Goal: Contribute content: Add original content to the website for others to see

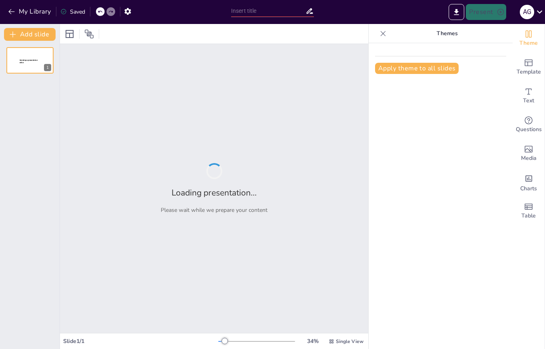
type input "La Revolución de Chile y el Virreinato de la [GEOGRAPHIC_DATA]"
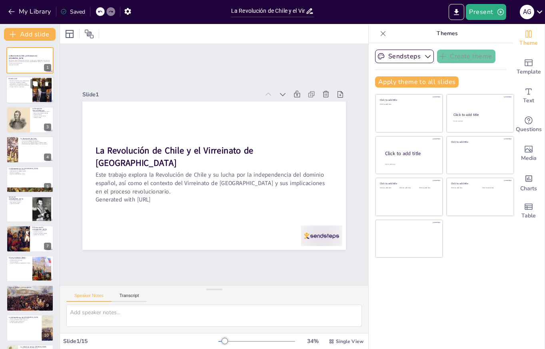
click at [44, 95] on div at bounding box center [42, 90] width 36 height 24
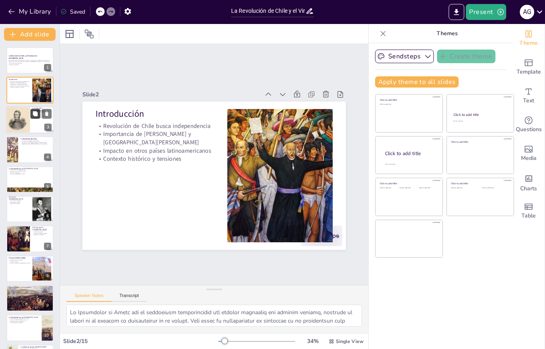
click at [32, 113] on button at bounding box center [35, 114] width 10 height 10
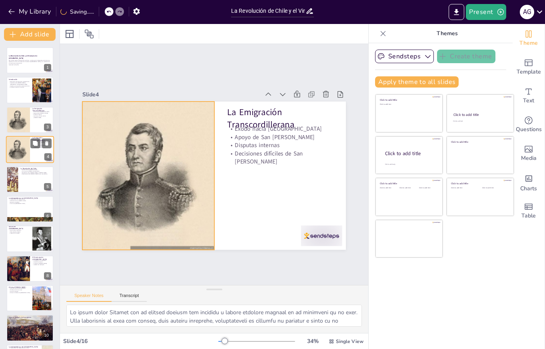
click at [22, 148] on div at bounding box center [18, 149] width 24 height 27
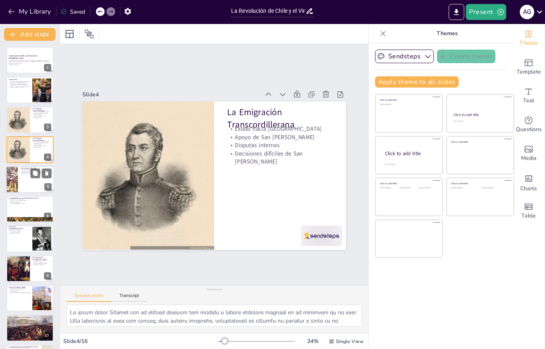
click at [20, 179] on div at bounding box center [30, 179] width 48 height 27
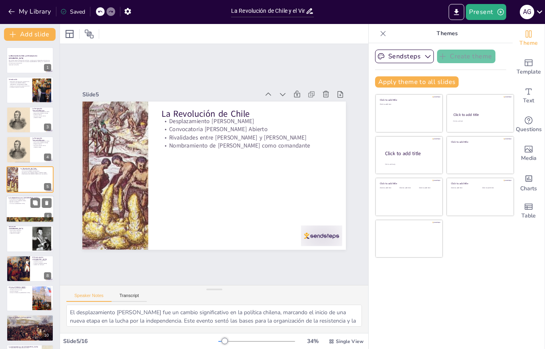
click at [18, 213] on div at bounding box center [30, 209] width 48 height 27
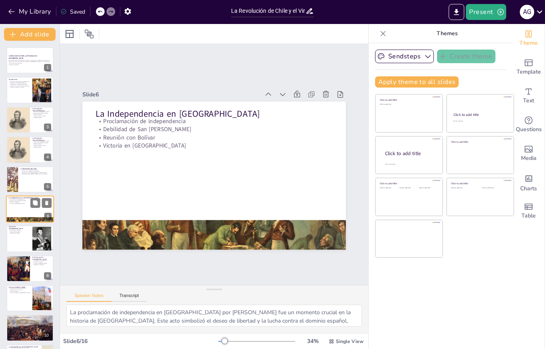
scroll to position [14, 0]
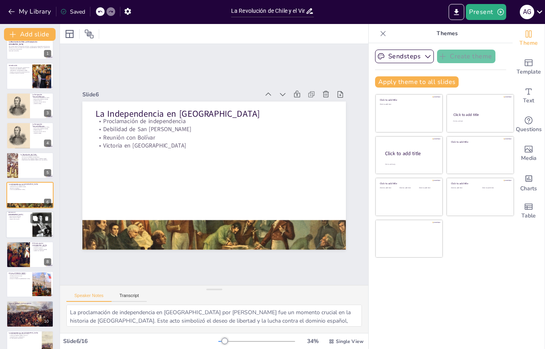
click at [21, 226] on div at bounding box center [30, 225] width 48 height 27
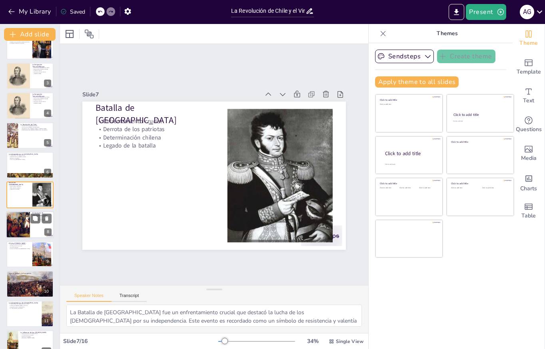
click at [21, 228] on div at bounding box center [18, 224] width 48 height 27
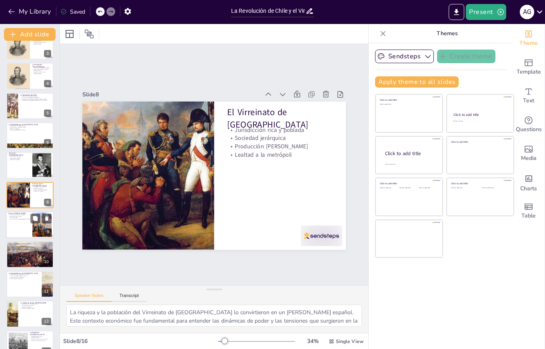
click at [22, 230] on div at bounding box center [30, 224] width 48 height 27
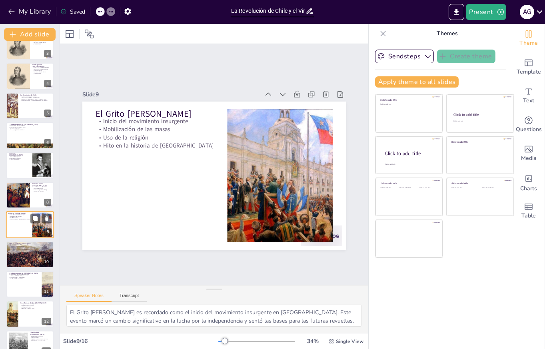
scroll to position [103, 0]
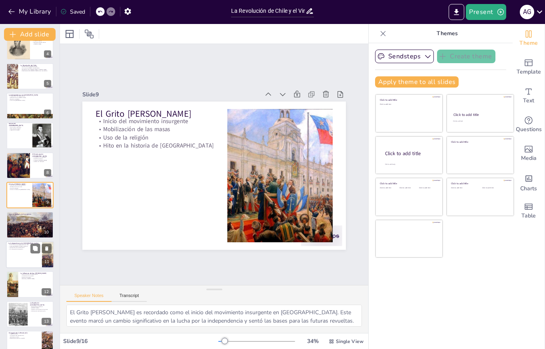
click at [23, 249] on p "Fin del periodo de opresión" at bounding box center [23, 249] width 31 height 2
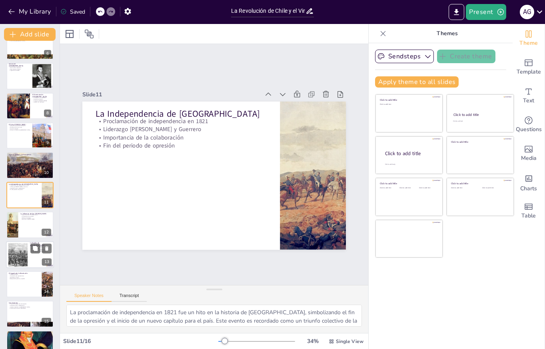
click at [20, 260] on div at bounding box center [18, 254] width 44 height 24
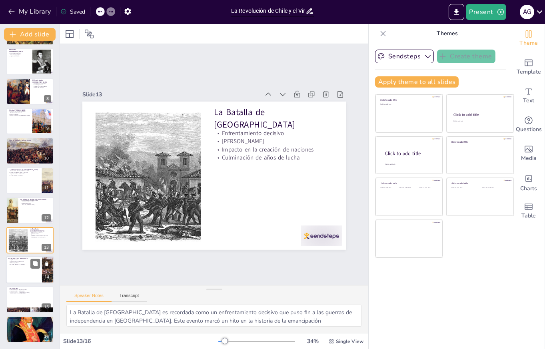
click at [19, 276] on div at bounding box center [30, 269] width 48 height 27
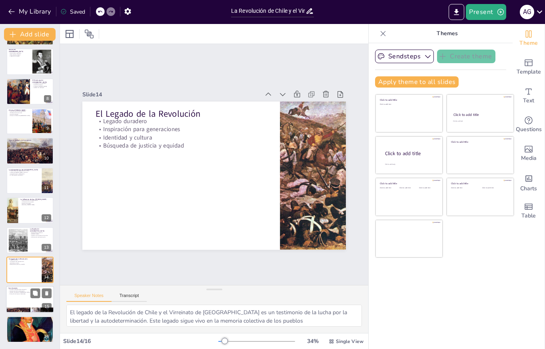
click at [20, 293] on p "Impacto duradero en [GEOGRAPHIC_DATA]" at bounding box center [29, 293] width 43 height 2
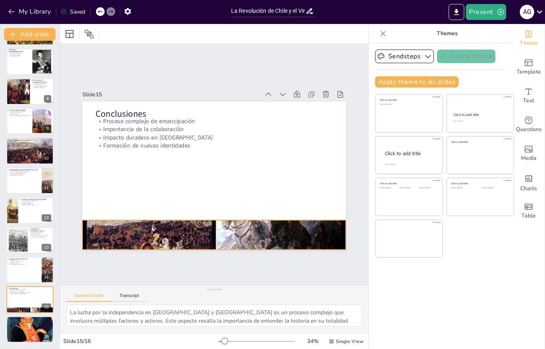
click at [112, 238] on div at bounding box center [206, 235] width 301 height 400
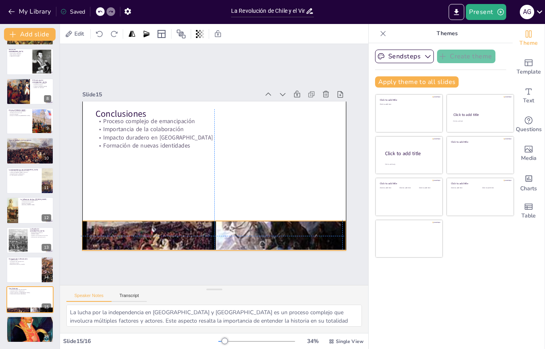
click at [110, 238] on div at bounding box center [206, 236] width 301 height 400
click at [212, 221] on div at bounding box center [208, 218] width 263 height 34
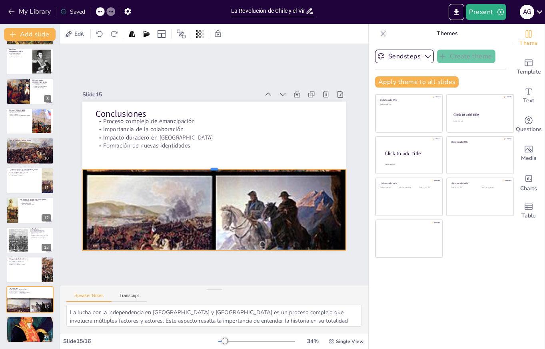
drag, startPoint x: 212, startPoint y: 221, endPoint x: 218, endPoint y: 169, distance: 52.0
click at [218, 169] on div at bounding box center [214, 166] width 263 height 34
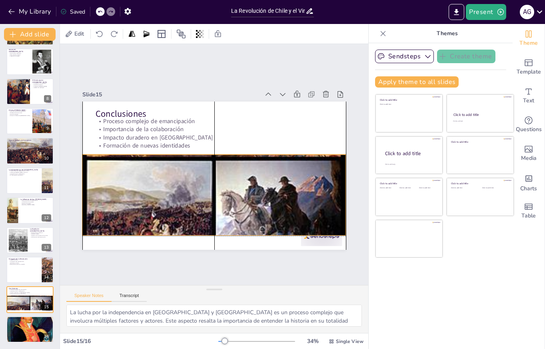
drag, startPoint x: 212, startPoint y: 182, endPoint x: 212, endPoint y: 167, distance: 15.2
click at [212, 167] on div at bounding box center [208, 221] width 301 height 400
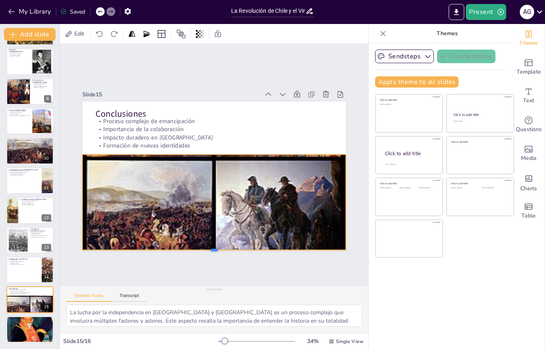
drag, startPoint x: 213, startPoint y: 237, endPoint x: 213, endPoint y: 252, distance: 14.4
click at [213, 252] on div at bounding box center [205, 253] width 263 height 34
click at [218, 155] on div at bounding box center [208, 221] width 301 height 400
click at [216, 155] on div at bounding box center [209, 221] width 302 height 400
click at [213, 154] on div at bounding box center [208, 220] width 301 height 400
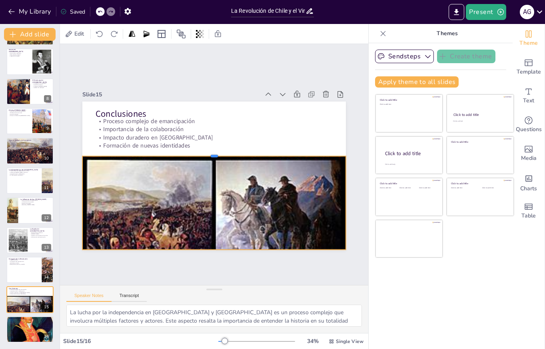
click at [214, 155] on div at bounding box center [215, 153] width 263 height 34
click at [254, 273] on div "Slide 1 La Revolución de Chile y el Virreinato de [GEOGRAPHIC_DATA] Este trabaj…" at bounding box center [214, 164] width 332 height 272
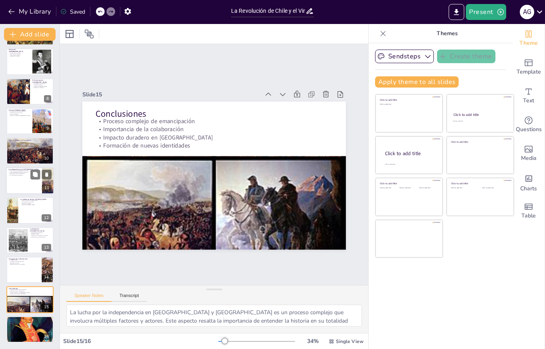
click at [23, 187] on div at bounding box center [30, 180] width 48 height 27
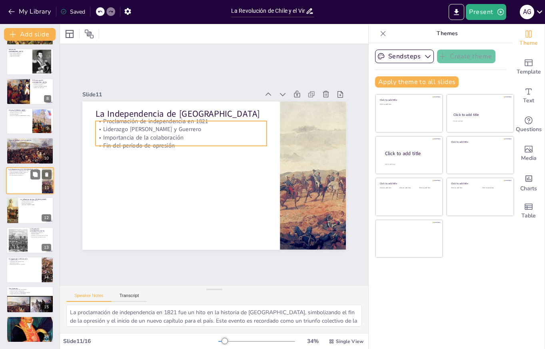
scroll to position [163, 0]
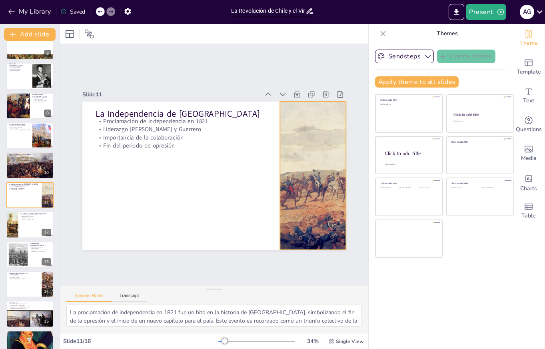
click at [296, 188] on div at bounding box center [312, 176] width 231 height 148
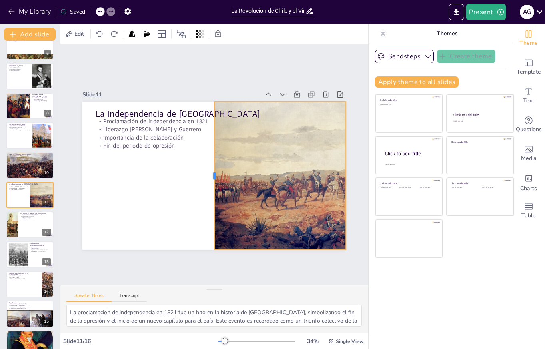
drag, startPoint x: 280, startPoint y: 176, endPoint x: 214, endPoint y: 176, distance: 65.2
click at [214, 176] on div at bounding box center [208, 175] width 37 height 146
click at [172, 274] on div "Slide 1 La Revolución de Chile y el Virreinato de [GEOGRAPHIC_DATA] Este trabaj…" at bounding box center [214, 164] width 332 height 272
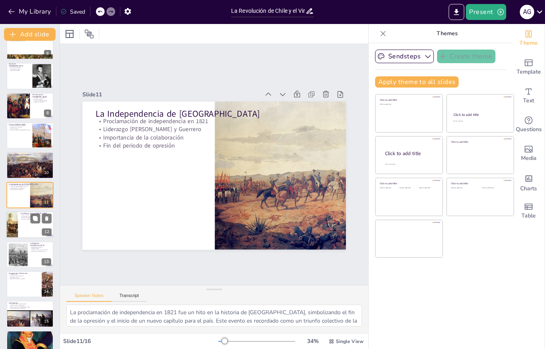
click at [26, 224] on div at bounding box center [30, 224] width 48 height 27
type textarea "[PERSON_NAME] es recordado como una figura clave en la independencia de [GEOGRA…"
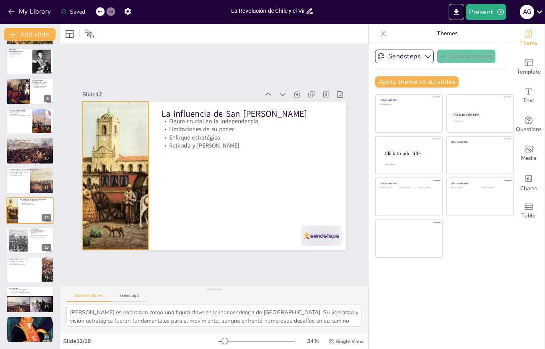
click at [146, 176] on div at bounding box center [114, 165] width 227 height 170
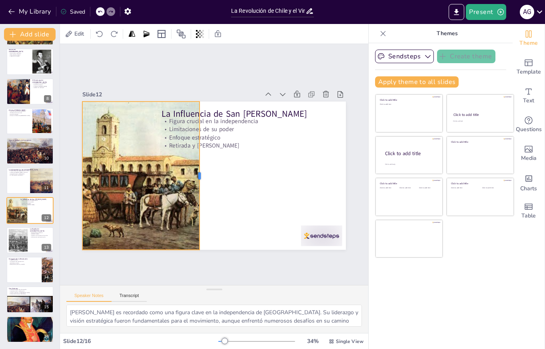
drag, startPoint x: 149, startPoint y: 177, endPoint x: 200, endPoint y: 178, distance: 51.2
click at [200, 178] on div at bounding box center [203, 176] width 6 height 148
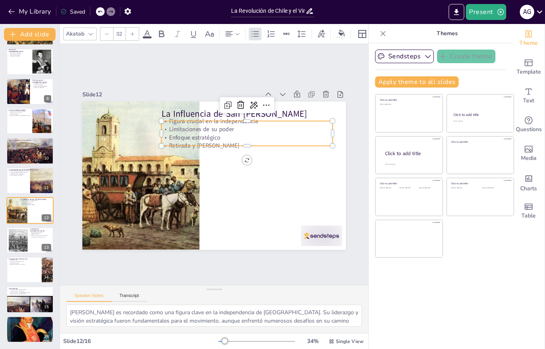
click at [237, 140] on p "Enfoque estratégico" at bounding box center [249, 141] width 171 height 26
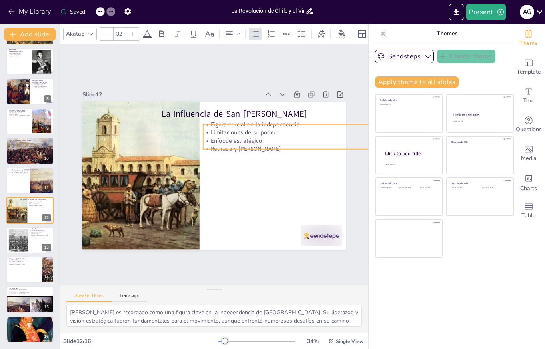
drag, startPoint x: 233, startPoint y: 139, endPoint x: 275, endPoint y: 142, distance: 41.7
click at [275, 142] on p "Enfoque estratégico" at bounding box center [292, 157] width 169 height 44
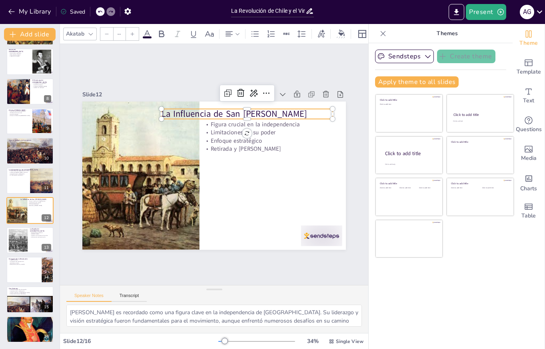
type input "48"
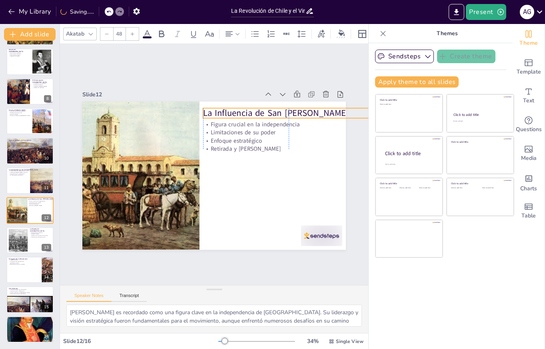
drag, startPoint x: 182, startPoint y: 115, endPoint x: 224, endPoint y: 114, distance: 41.6
click at [224, 114] on p "La Influencia de San [PERSON_NAME]" at bounding box center [288, 113] width 171 height 12
click at [168, 79] on div "Slide 1 La Revolución de Chile y el Virreinato de [GEOGRAPHIC_DATA] Este trabaj…" at bounding box center [214, 164] width 352 height 300
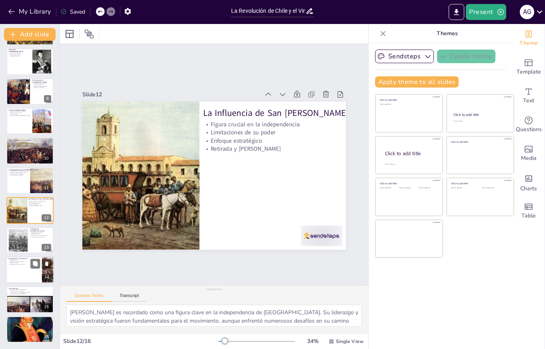
click at [28, 268] on div at bounding box center [30, 269] width 48 height 27
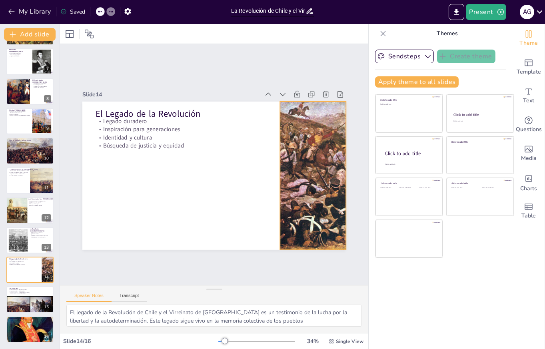
click at [292, 175] on div at bounding box center [305, 206] width 254 height 208
click at [280, 176] on div at bounding box center [311, 186] width 233 height 170
click at [296, 179] on div at bounding box center [244, 260] width 224 height 260
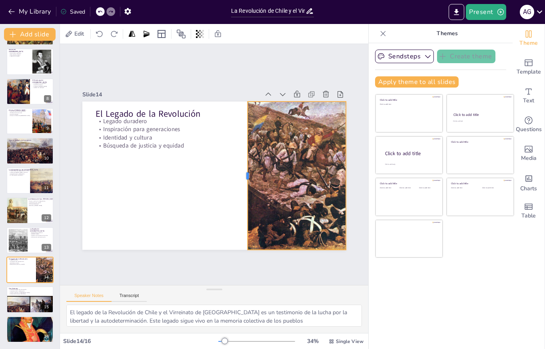
drag, startPoint x: 279, startPoint y: 176, endPoint x: 246, endPoint y: 173, distance: 32.5
click at [246, 173] on div at bounding box center [243, 179] width 22 height 148
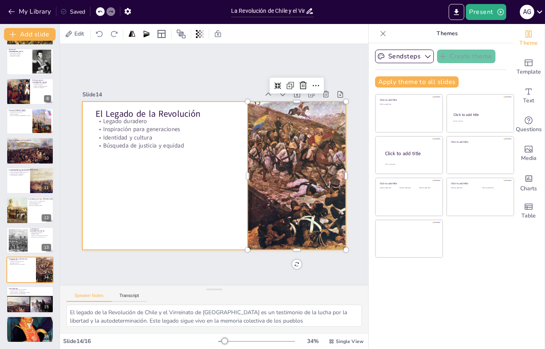
click at [178, 200] on div at bounding box center [206, 173] width 295 height 286
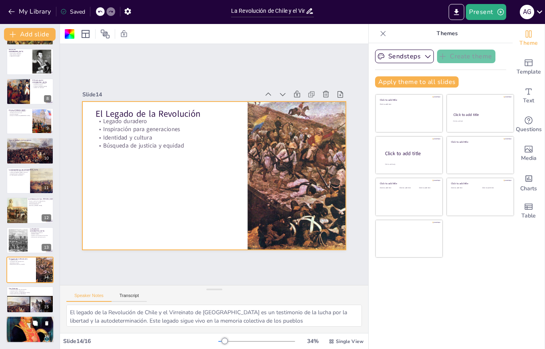
click at [26, 330] on div at bounding box center [30, 329] width 48 height 57
type textarea "La lucha por la libertad es un tema central en la historia de la Revolución de …"
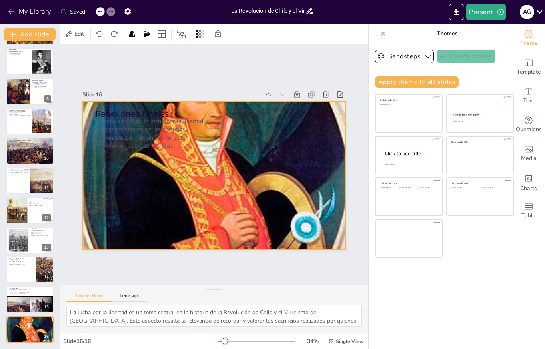
click at [187, 206] on div at bounding box center [213, 175] width 295 height 339
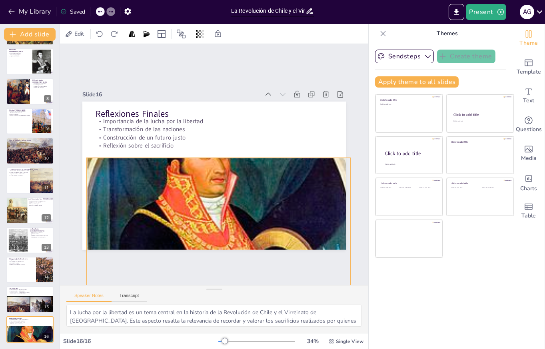
drag, startPoint x: 224, startPoint y: 192, endPoint x: 228, endPoint y: 249, distance: 56.6
click at [228, 249] on div at bounding box center [204, 231] width 323 height 361
click at [220, 158] on div at bounding box center [204, 231] width 323 height 361
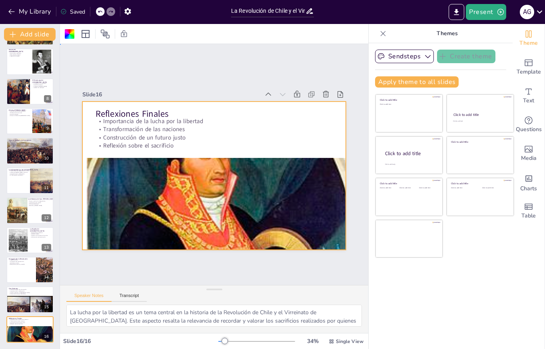
click at [220, 158] on div at bounding box center [198, 229] width 348 height 379
drag, startPoint x: 222, startPoint y: 183, endPoint x: 222, endPoint y: 214, distance: 30.4
click at [222, 214] on div at bounding box center [204, 231] width 323 height 361
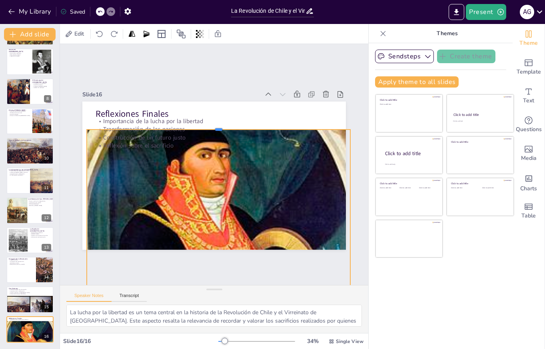
drag, startPoint x: 220, startPoint y: 157, endPoint x: 219, endPoint y: 128, distance: 28.4
click at [219, 128] on div at bounding box center [222, 127] width 263 height 34
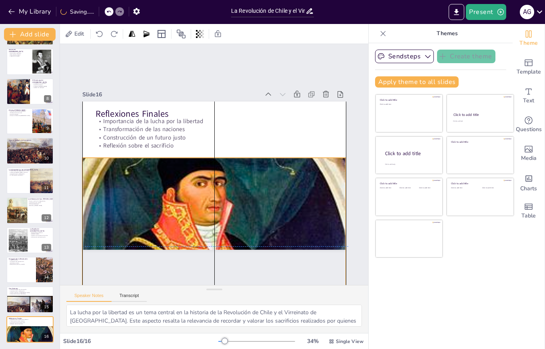
drag, startPoint x: 223, startPoint y: 178, endPoint x: 222, endPoint y: 203, distance: 24.9
click at [222, 203] on div at bounding box center [185, 255] width 348 height 379
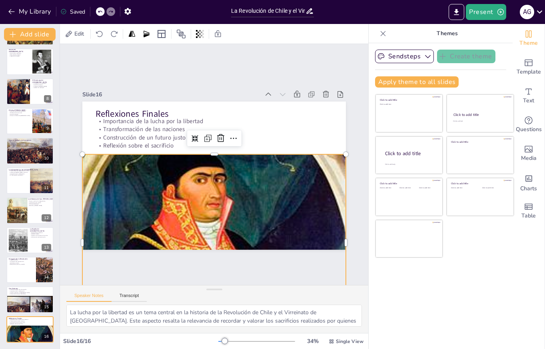
click at [70, 173] on div "Slide 1 La Revolución de Chile y el Virreinato de [GEOGRAPHIC_DATA] Este trabaj…" at bounding box center [214, 165] width 324 height 202
click at [231, 188] on div at bounding box center [204, 256] width 295 height 339
click at [221, 142] on icon at bounding box center [221, 139] width 10 height 10
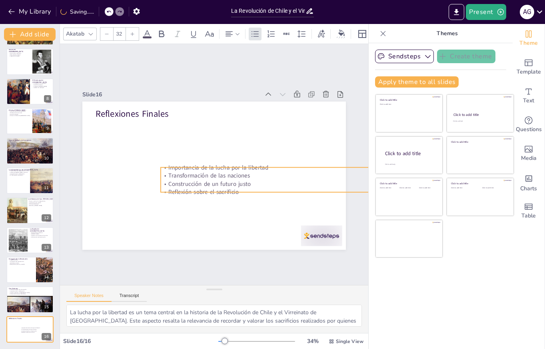
drag, startPoint x: 152, startPoint y: 133, endPoint x: 217, endPoint y: 179, distance: 79.5
click at [217, 179] on div "Importancia de la lucha por la libertad Transformación de las naciones Construc…" at bounding box center [277, 186] width 239 height 57
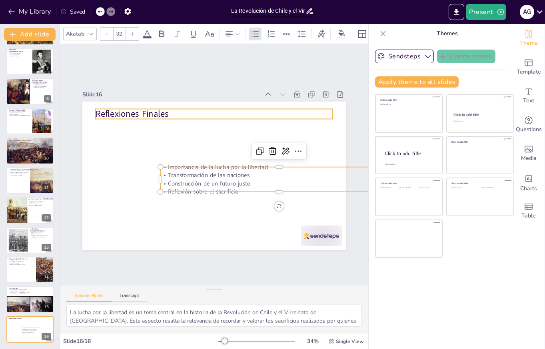
type input "48"
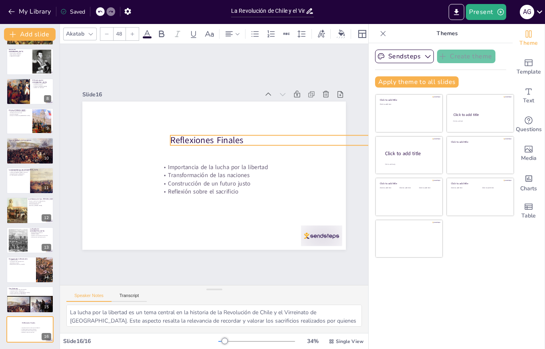
drag, startPoint x: 137, startPoint y: 115, endPoint x: 212, endPoint y: 141, distance: 79.3
click at [212, 141] on p "Reflexiones Finales" at bounding box center [288, 140] width 237 height 12
click at [73, 215] on div "Slide 1 La Revolución de Chile y el Virreinato de [GEOGRAPHIC_DATA] Este trabaj…" at bounding box center [214, 165] width 325 height 202
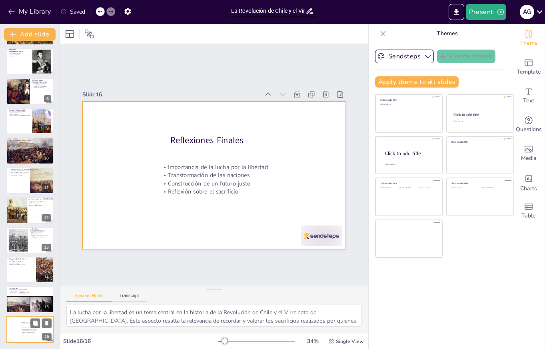
click at [30, 338] on div at bounding box center [30, 329] width 48 height 27
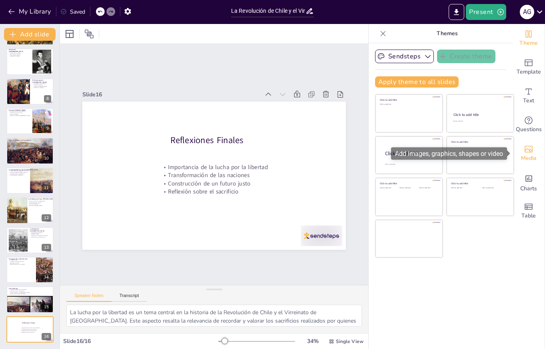
click at [533, 157] on span "Media" at bounding box center [529, 158] width 16 height 9
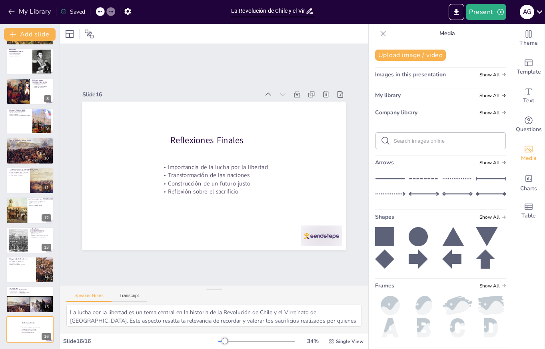
click at [76, 8] on div "Saved" at bounding box center [72, 12] width 25 height 8
click at [76, 12] on div "Saved" at bounding box center [72, 12] width 25 height 8
click at [503, 13] on icon "button" at bounding box center [501, 12] width 8 height 8
click at [498, 27] on li "Preview presentation" at bounding box center [498, 29] width 63 height 13
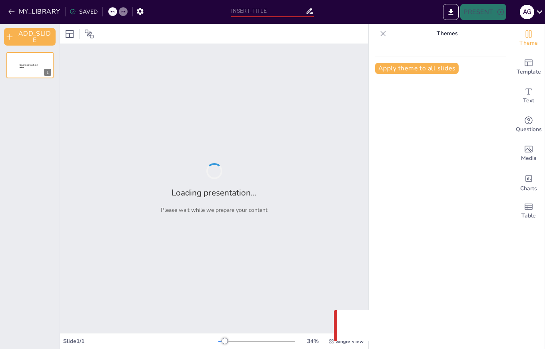
type input "La Revolución de Chile y el Virreinato de la [GEOGRAPHIC_DATA]"
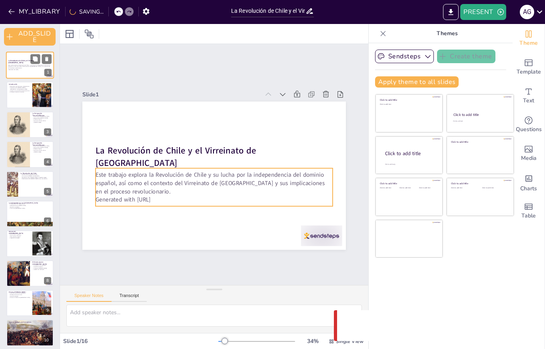
click at [32, 69] on p "Generated with [URL]" at bounding box center [29, 70] width 43 height 2
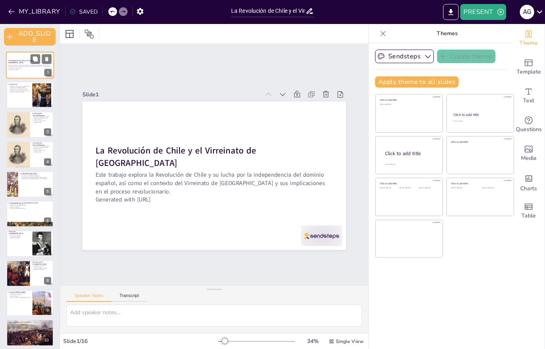
click at [26, 70] on p "Generated with [URL]" at bounding box center [29, 70] width 43 height 2
click at [455, 9] on icon "EXPORT_TO_POWERPOINT" at bounding box center [451, 12] width 8 height 8
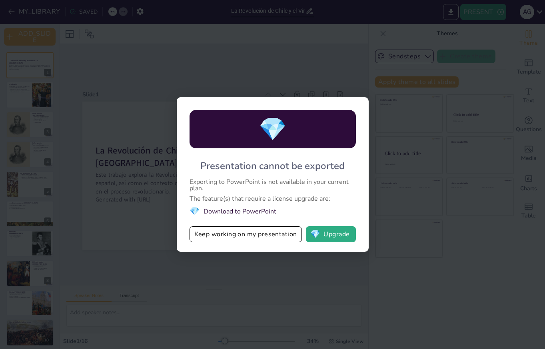
click at [415, 307] on div "💎 Presentation cannot be exported Exporting to PowerPoint is not available in y…" at bounding box center [272, 174] width 545 height 349
click at [211, 236] on button "Keep working on my presentation" at bounding box center [246, 234] width 112 height 16
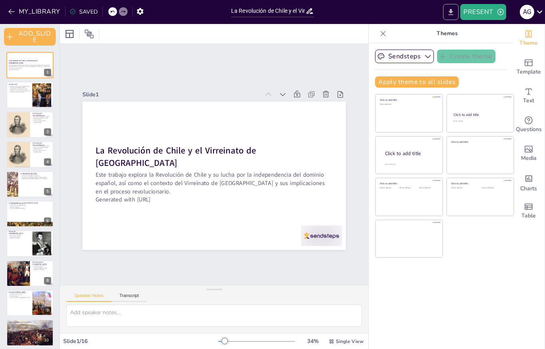
click at [457, 13] on button "EXPORT_TO_POWERPOINT" at bounding box center [451, 12] width 16 height 16
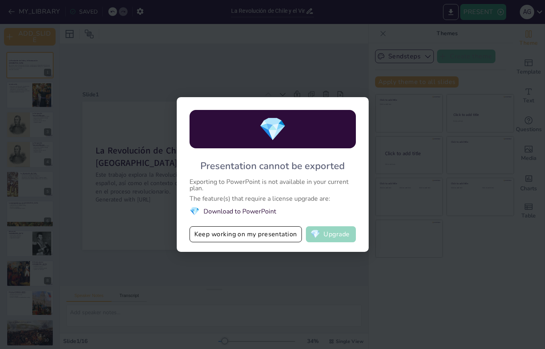
click at [324, 236] on button "💎 Upgrade" at bounding box center [331, 234] width 50 height 16
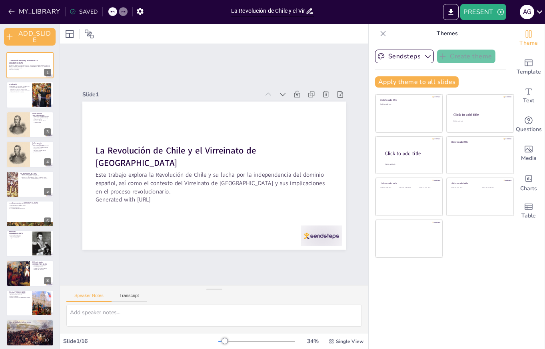
click at [74, 13] on icon at bounding box center [73, 11] width 6 height 6
click at [539, 13] on icon at bounding box center [540, 11] width 11 height 11
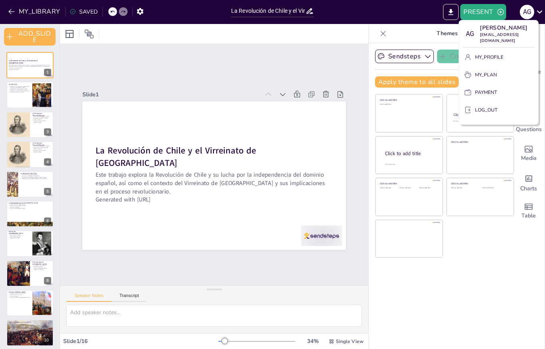
click at [484, 290] on div at bounding box center [272, 174] width 545 height 349
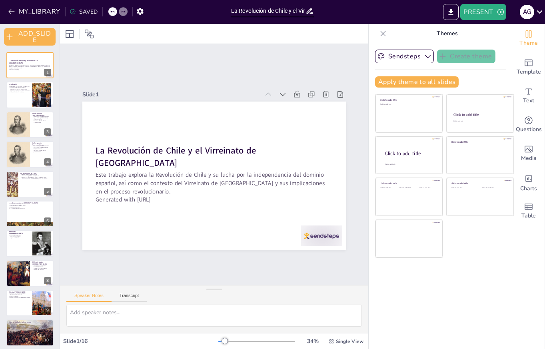
click at [102, 72] on div "Slide 1 La Revolución de Chile y el Virreinato de [GEOGRAPHIC_DATA] Este trabaj…" at bounding box center [214, 164] width 332 height 272
click at [58, 229] on div at bounding box center [59, 186] width 3 height 325
click at [501, 13] on icon "button" at bounding box center [501, 12] width 8 height 8
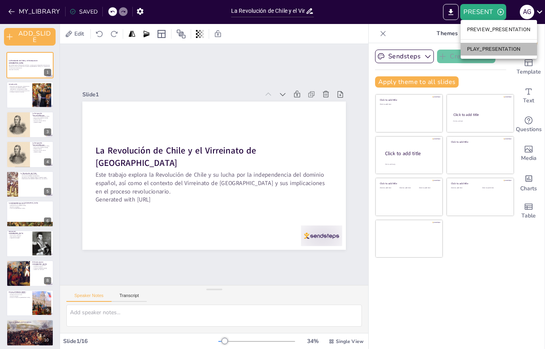
click at [494, 50] on li "PLAY_PRESENTATION" at bounding box center [499, 49] width 76 height 13
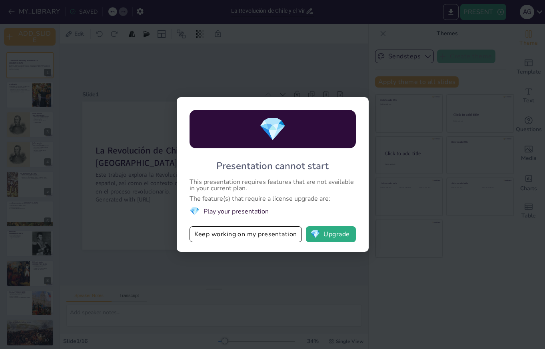
click at [302, 78] on div "💎 Presentation cannot start This presentation requires features that are not av…" at bounding box center [272, 174] width 545 height 349
click at [334, 127] on div "💎" at bounding box center [273, 129] width 166 height 38
click at [429, 289] on div "💎 Presentation cannot start This presentation requires features that are not av…" at bounding box center [272, 174] width 545 height 349
click at [252, 235] on button "Keep working on my presentation" at bounding box center [246, 234] width 112 height 16
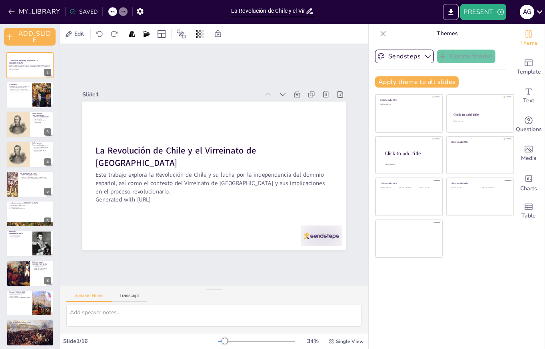
click at [420, 305] on div "Sendsteps Create theme Apply theme to all slides Click to add title Click to ad…" at bounding box center [441, 196] width 144 height 306
click at [427, 56] on icon "button" at bounding box center [428, 56] width 8 height 8
click at [423, 86] on icon at bounding box center [426, 83] width 6 height 6
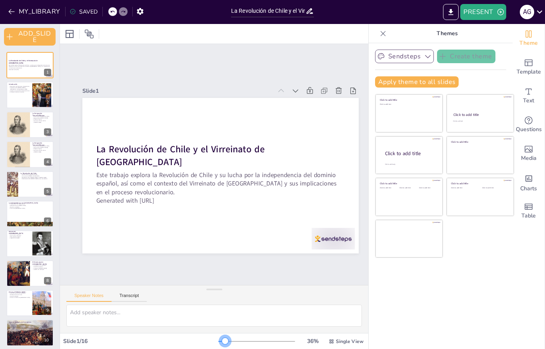
click at [226, 342] on div at bounding box center [225, 341] width 6 height 6
click at [25, 92] on div "Revolución de Chile busca independencia Importancia de O'Higgins y San Martín I…" at bounding box center [19, 89] width 22 height 8
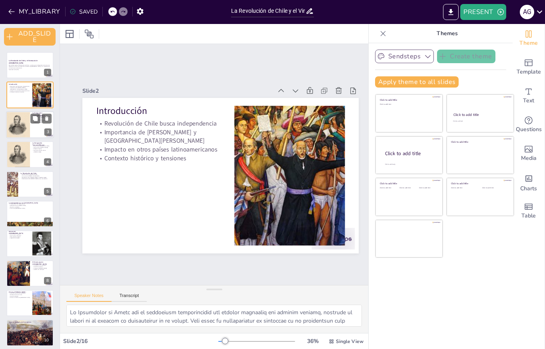
click at [18, 128] on div at bounding box center [18, 124] width 24 height 27
type textarea "El éxodo hacia Mendoza fue un momento crucial que permitió a muchos chilenos es…"
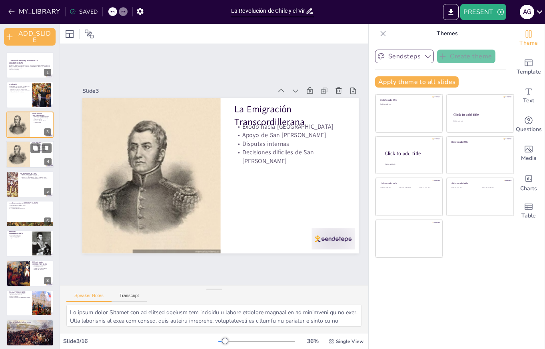
click at [20, 160] on div at bounding box center [18, 154] width 24 height 27
click at [23, 121] on div at bounding box center [18, 124] width 24 height 27
click at [27, 157] on div at bounding box center [18, 154] width 24 height 27
click at [22, 158] on div at bounding box center [18, 154] width 24 height 27
click at [21, 130] on div at bounding box center [18, 124] width 24 height 27
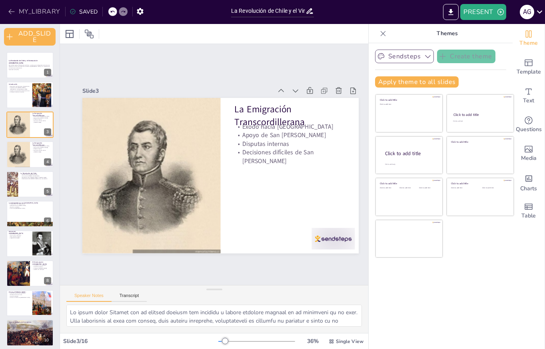
click at [14, 12] on icon "button" at bounding box center [12, 12] width 8 height 8
